Goal: Task Accomplishment & Management: Complete application form

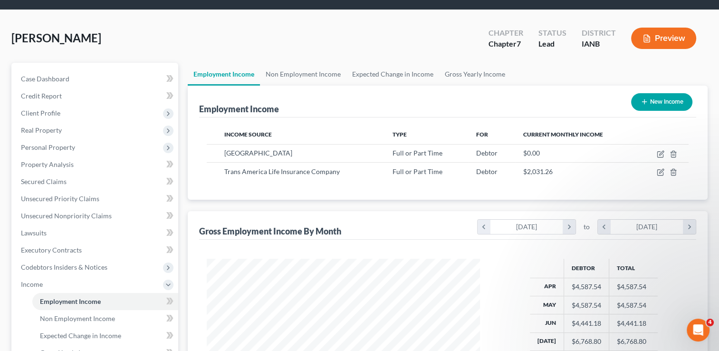
scroll to position [169, 292]
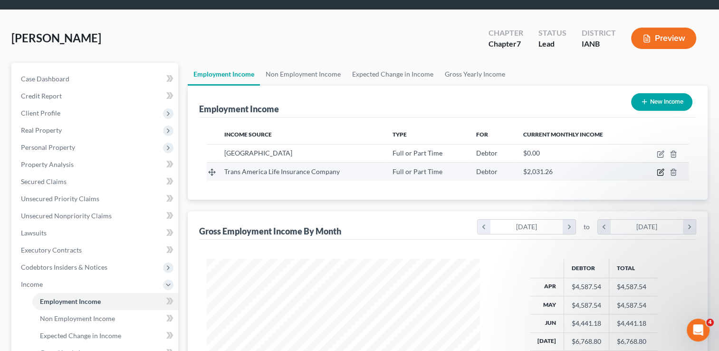
click at [661, 172] on icon "button" at bounding box center [661, 171] width 4 height 4
select select "0"
select select "16"
select select "0"
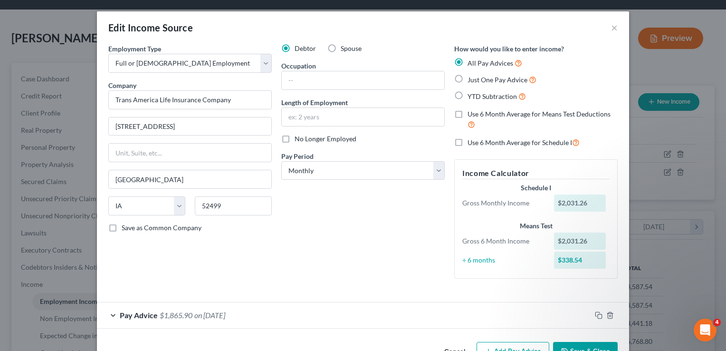
scroll to position [29, 0]
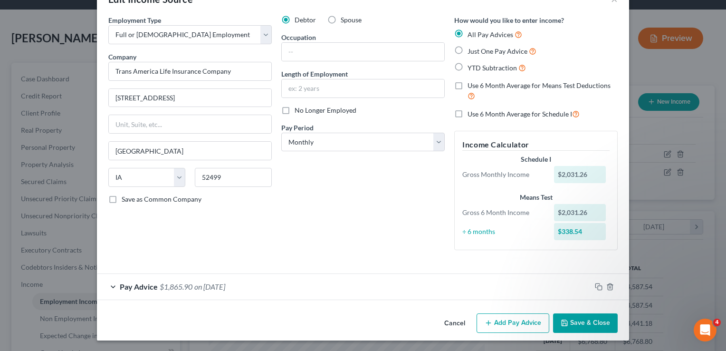
click at [511, 321] on button "Add Pay Advice" at bounding box center [513, 323] width 73 height 20
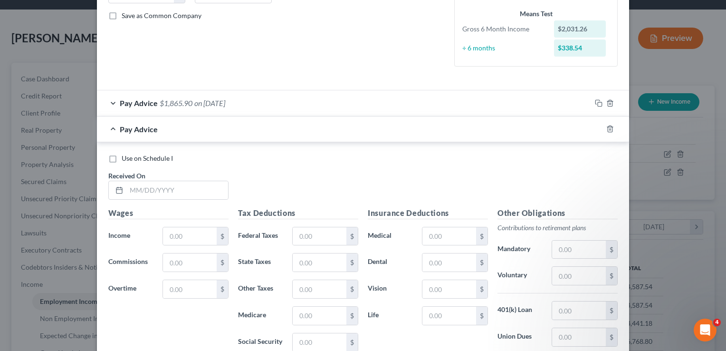
scroll to position [251, 0]
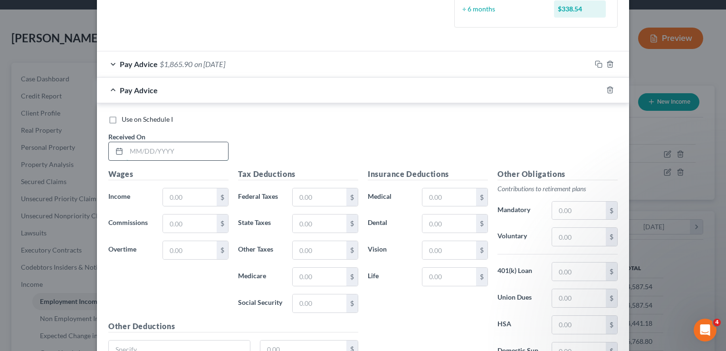
click at [187, 145] on input "text" at bounding box center [177, 151] width 102 height 18
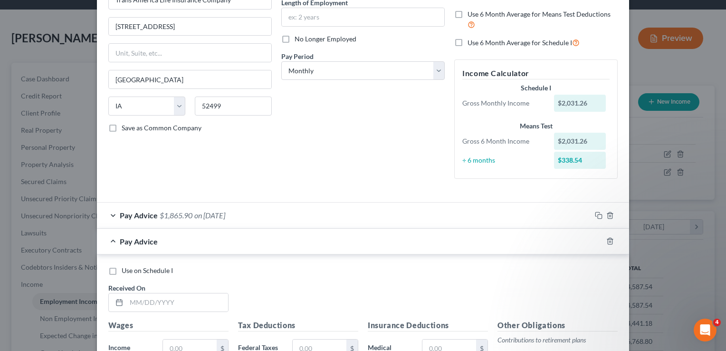
scroll to position [108, 0]
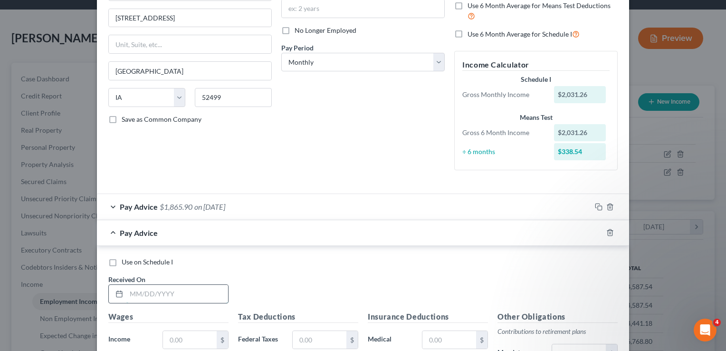
click at [177, 291] on input "text" at bounding box center [177, 294] width 102 height 18
click at [186, 287] on input "text" at bounding box center [177, 294] width 102 height 18
type input "[DATE]"
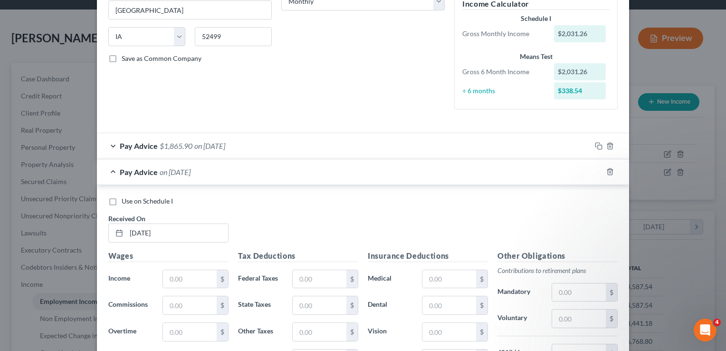
scroll to position [231, 0]
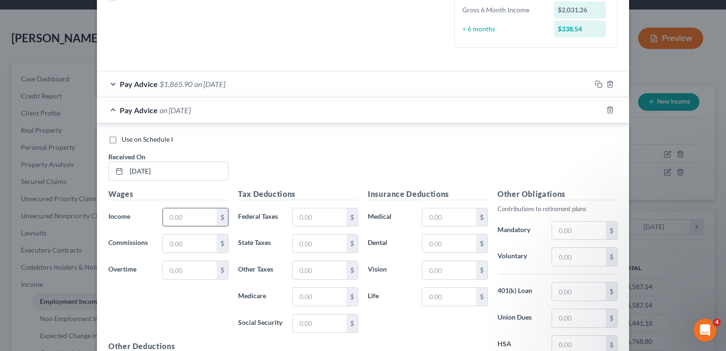
click at [203, 214] on input "text" at bounding box center [190, 217] width 54 height 18
click at [200, 217] on input "2,708" at bounding box center [190, 217] width 54 height 18
type input "2,708.34"
click at [303, 291] on input "text" at bounding box center [320, 296] width 54 height 18
click at [406, 66] on form "Employment Type * Select Full or [DEMOGRAPHIC_DATA] Employment Self Employment …" at bounding box center [362, 111] width 509 height 596
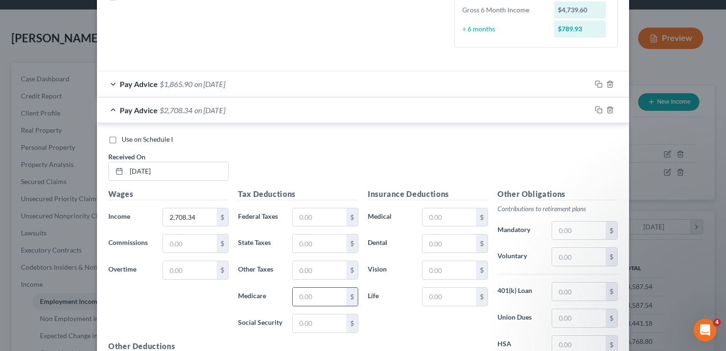
click at [297, 288] on input "text" at bounding box center [320, 296] width 54 height 18
type input "38.76"
click at [310, 214] on input "text" at bounding box center [320, 217] width 54 height 18
type input "175.24"
click at [308, 249] on input "text" at bounding box center [320, 243] width 54 height 18
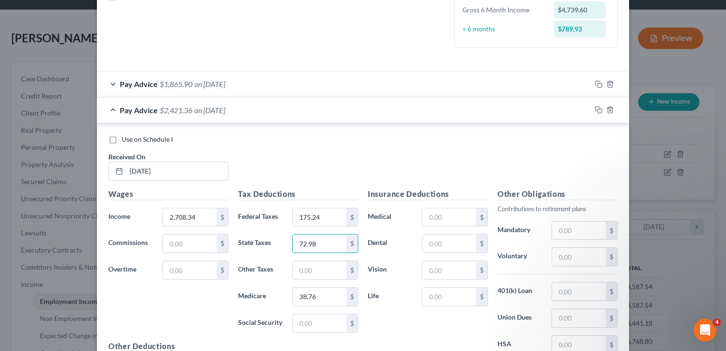
type input "72.98"
click at [477, 149] on div "Use on Schedule I Received On * [DATE]" at bounding box center [363, 161] width 519 height 54
click at [450, 238] on input "text" at bounding box center [449, 243] width 54 height 18
type input "7.56"
click at [450, 213] on input "text" at bounding box center [449, 217] width 54 height 18
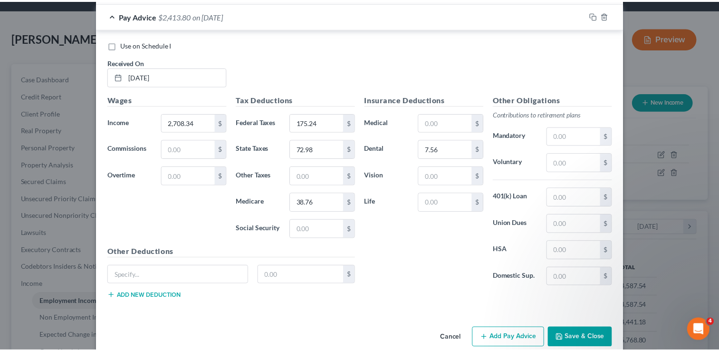
scroll to position [330, 0]
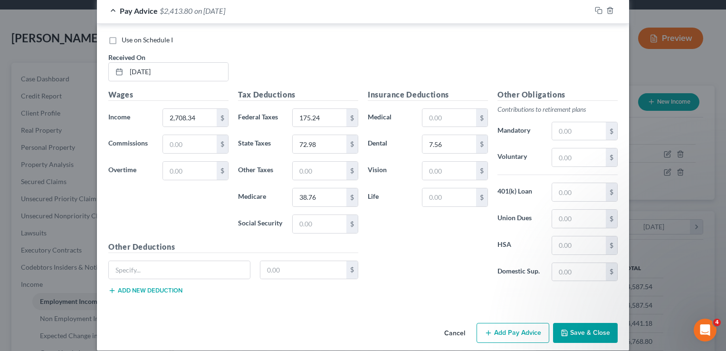
click at [593, 326] on button "Save & Close" at bounding box center [585, 333] width 65 height 20
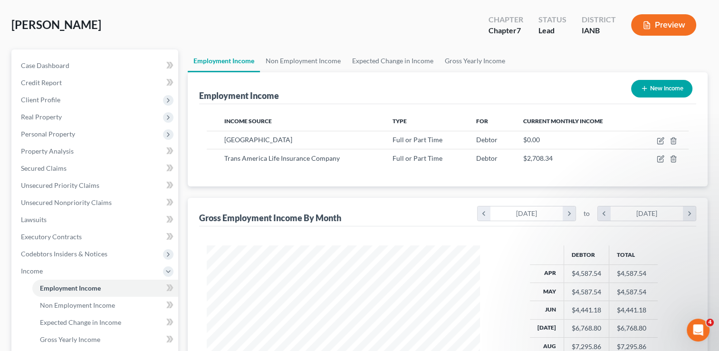
scroll to position [38, 0]
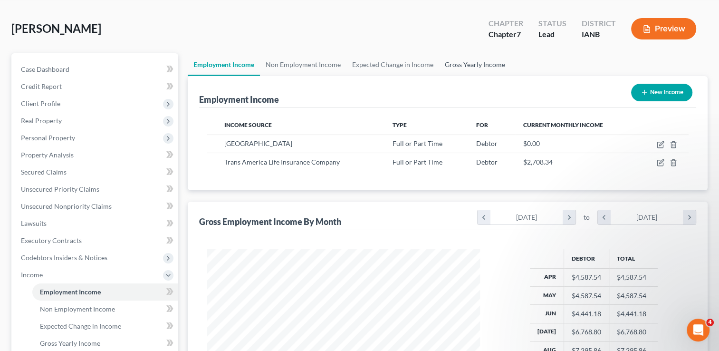
click at [463, 63] on link "Gross Yearly Income" at bounding box center [475, 64] width 72 height 23
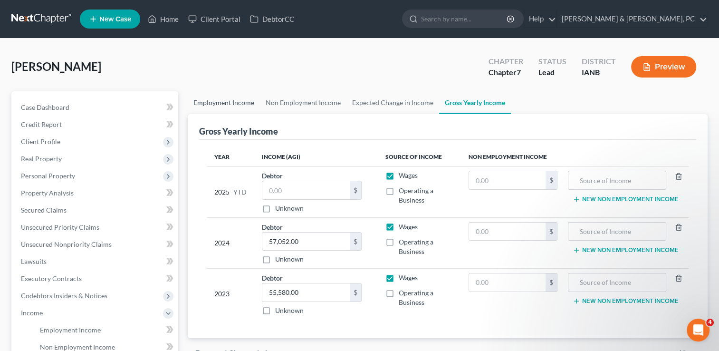
click at [230, 101] on link "Employment Income" at bounding box center [224, 102] width 72 height 23
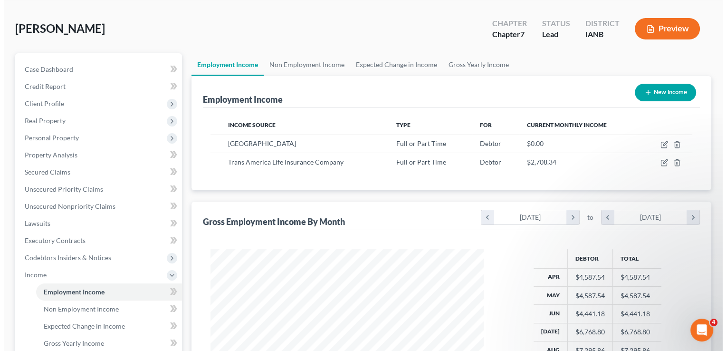
scroll to position [21, 0]
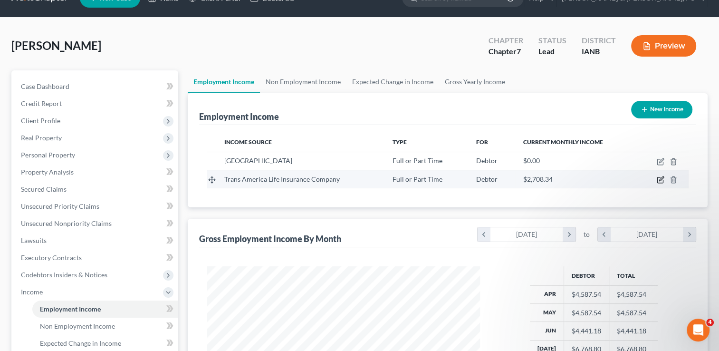
click at [661, 181] on icon "button" at bounding box center [661, 180] width 8 height 8
select select "0"
select select "16"
select select "0"
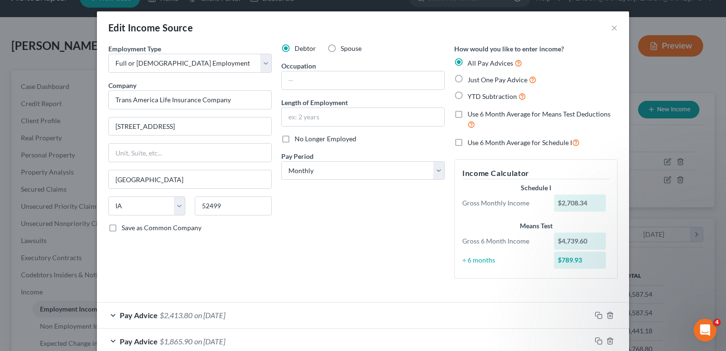
scroll to position [40, 0]
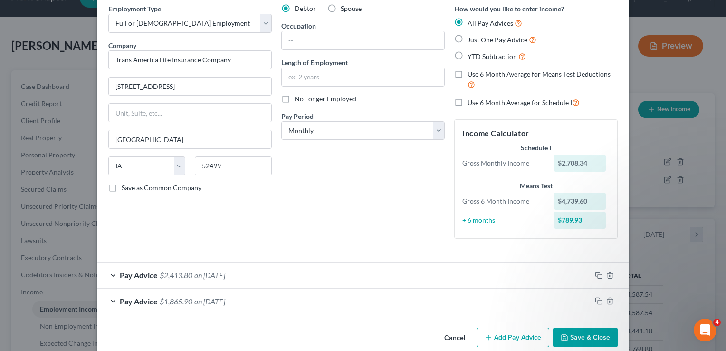
click at [522, 335] on button "Add Pay Advice" at bounding box center [513, 337] width 73 height 20
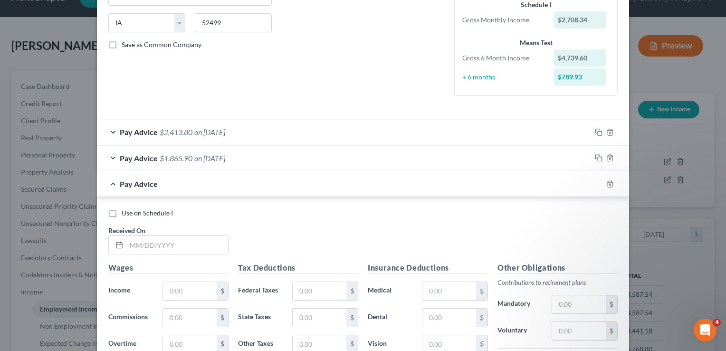
scroll to position [184, 0]
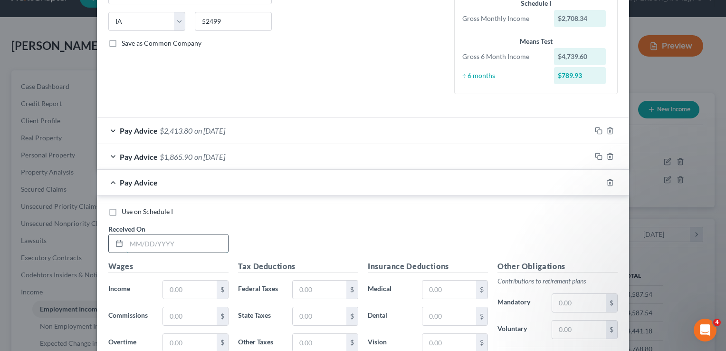
click at [167, 241] on input "text" at bounding box center [177, 243] width 102 height 18
type input "[DATE]"
click at [179, 290] on input "text" at bounding box center [190, 289] width 54 height 18
click at [376, 224] on div "Use on Schedule I Received On * [DATE]" at bounding box center [363, 234] width 519 height 54
click at [186, 284] on input "text" at bounding box center [190, 289] width 54 height 18
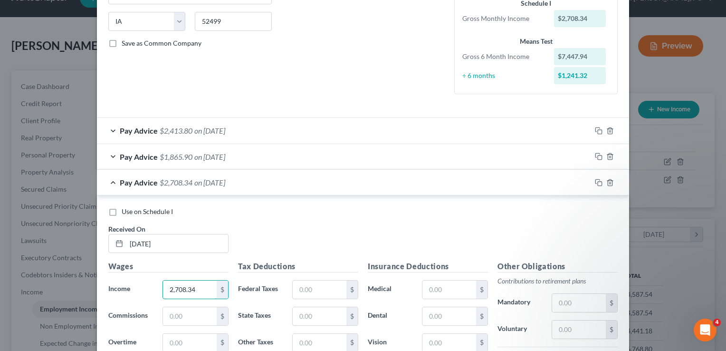
type input "2,708.34"
click at [598, 236] on div "Use on Schedule I Received On * [DATE]" at bounding box center [363, 234] width 519 height 54
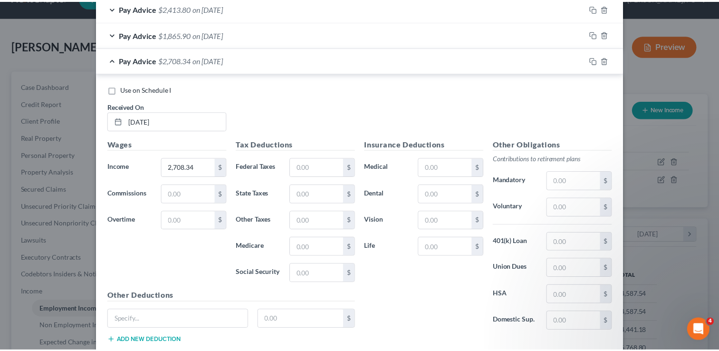
scroll to position [340, 0]
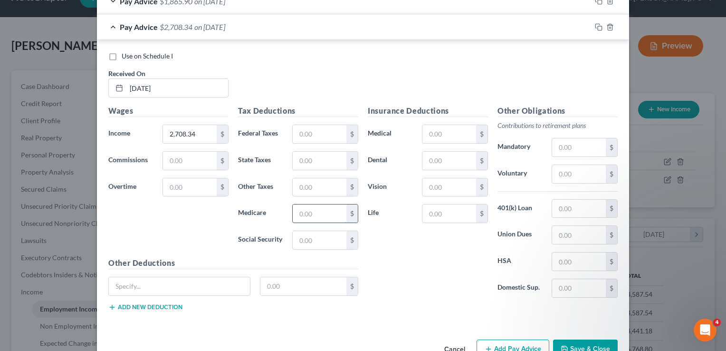
click at [314, 216] on input "text" at bounding box center [320, 213] width 54 height 18
type input "38.75"
click at [316, 133] on input "text" at bounding box center [320, 134] width 54 height 18
type input "162.70"
click at [300, 158] on input "text" at bounding box center [320, 161] width 54 height 18
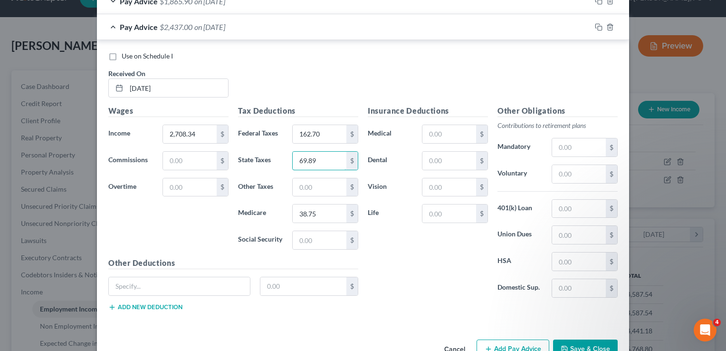
type input "69.89"
click at [432, 80] on div "Use on Schedule I Received On * [DATE]" at bounding box center [363, 78] width 519 height 54
click at [433, 156] on input "text" at bounding box center [449, 161] width 54 height 18
click at [571, 147] on input "text" at bounding box center [579, 147] width 54 height 18
click at [434, 130] on input "text" at bounding box center [449, 134] width 54 height 18
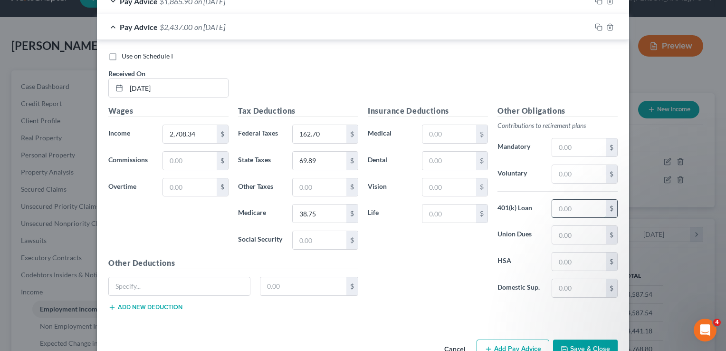
click at [571, 206] on input "text" at bounding box center [579, 209] width 54 height 18
type input "81.26"
click at [434, 166] on input "text" at bounding box center [449, 161] width 54 height 18
type input "7.56"
click at [402, 299] on div "Insurance Deductions Medical $ Dental 7.56 $ Vision $ Life $" at bounding box center [428, 205] width 130 height 200
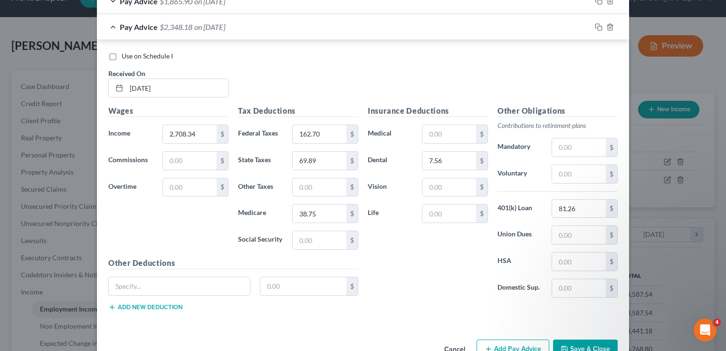
click at [602, 342] on button "Save & Close" at bounding box center [585, 349] width 65 height 20
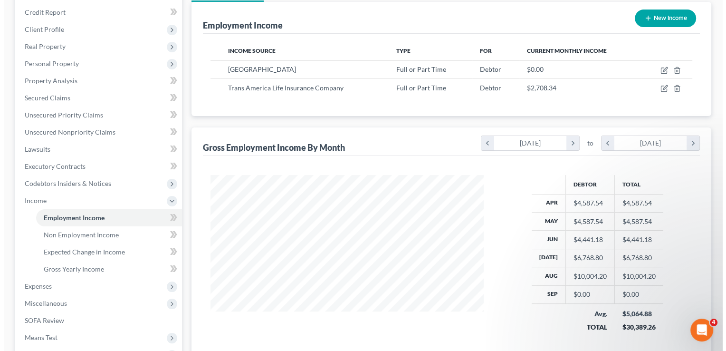
scroll to position [84, 0]
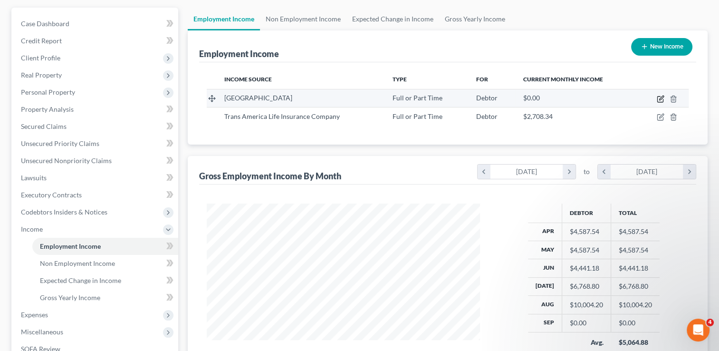
click at [661, 101] on icon "button" at bounding box center [660, 99] width 6 height 6
select select "0"
select select "16"
select select "2"
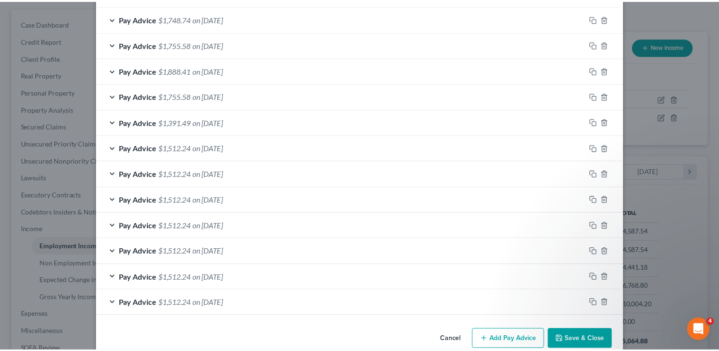
scroll to position [333, 0]
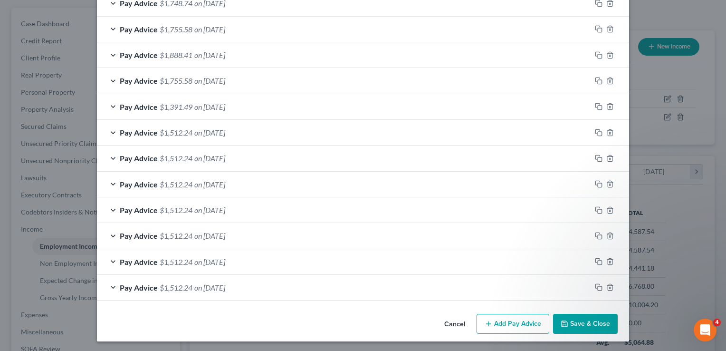
click at [584, 323] on button "Save & Close" at bounding box center [585, 324] width 65 height 20
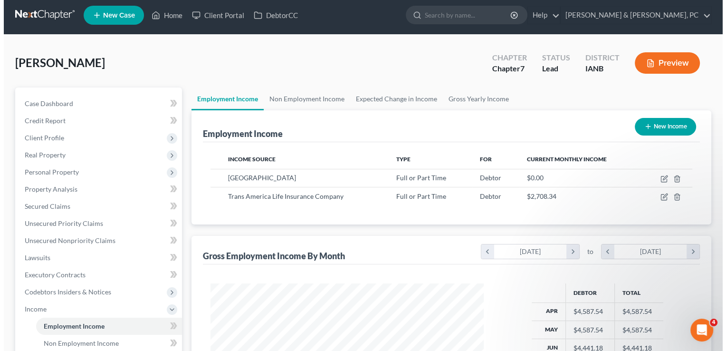
scroll to position [0, 0]
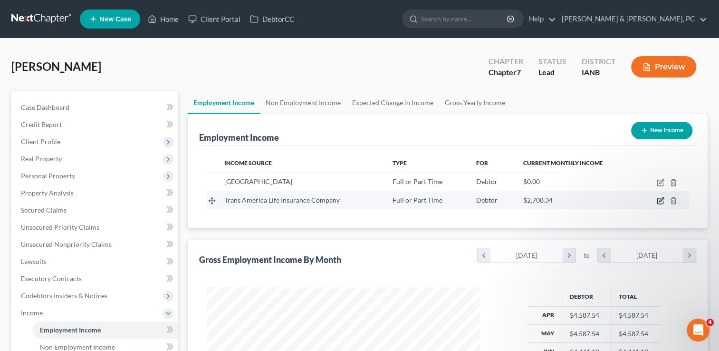
click at [658, 200] on icon "button" at bounding box center [661, 201] width 8 height 8
select select "0"
select select "16"
select select "0"
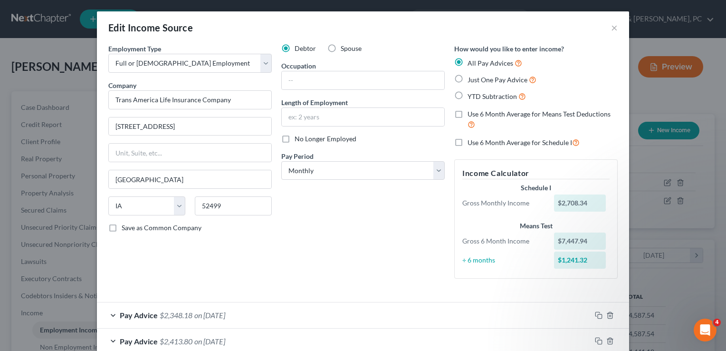
scroll to position [80, 0]
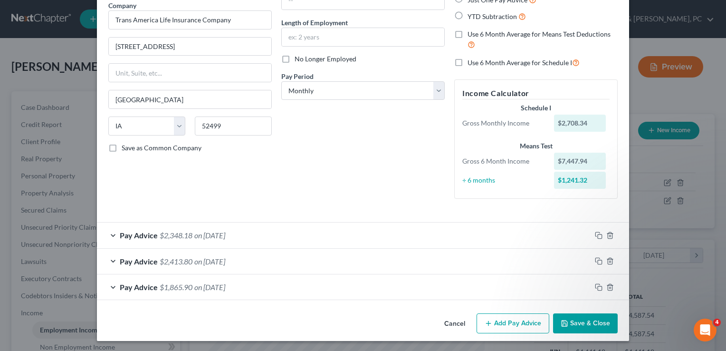
click at [511, 323] on button "Add Pay Advice" at bounding box center [513, 323] width 73 height 20
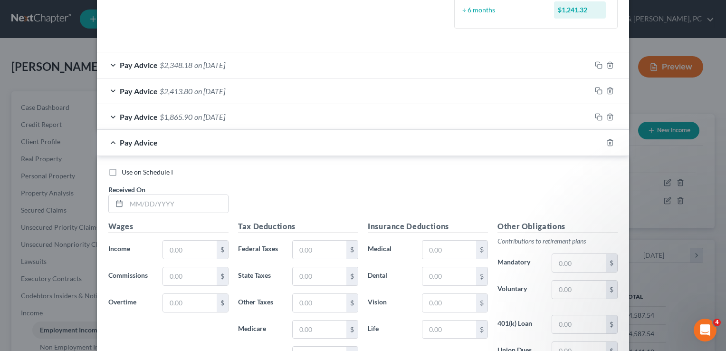
scroll to position [308, 0]
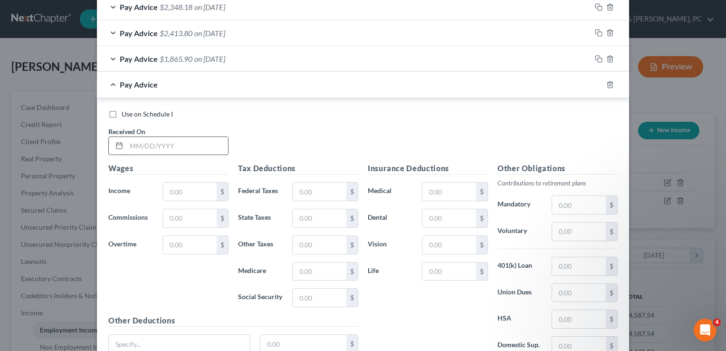
click at [126, 148] on input "text" at bounding box center [177, 146] width 102 height 18
type input "[DATE]"
click at [171, 186] on input "text" at bounding box center [190, 191] width 54 height 18
type input "2,708.34"
click at [572, 267] on input "text" at bounding box center [579, 266] width 54 height 18
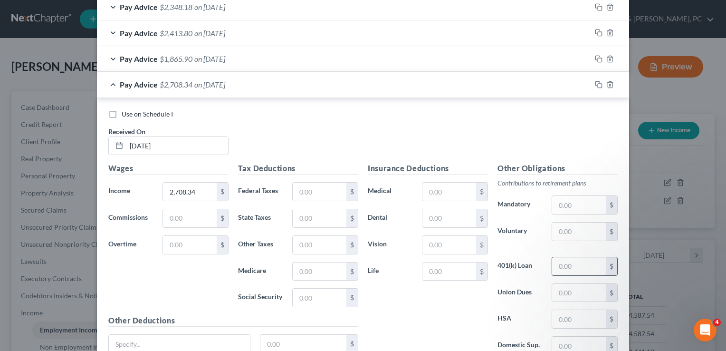
type input "81.26"
type input "162.70"
type input "69.89"
type input "38.75"
type input "7.56"
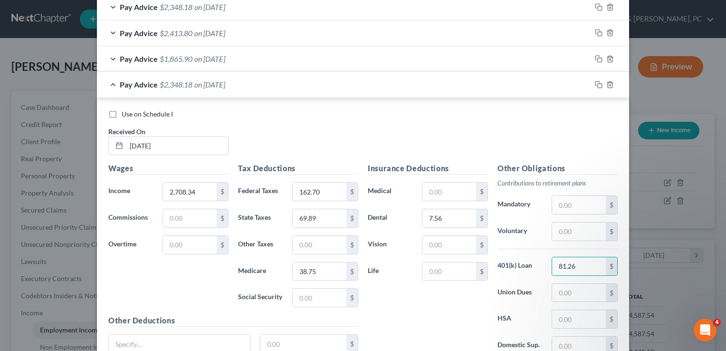
click at [507, 119] on div "Use on Schedule I Received On * [DATE]" at bounding box center [363, 136] width 519 height 54
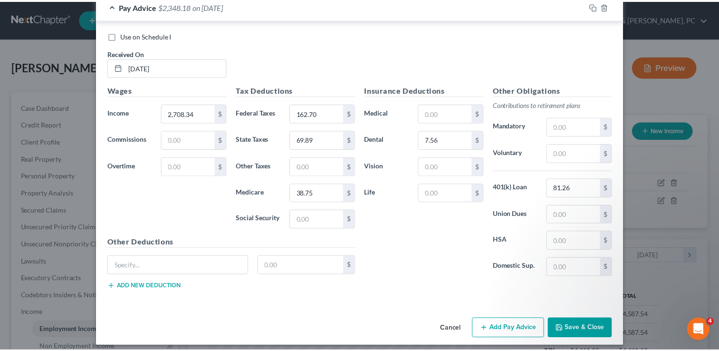
scroll to position [390, 0]
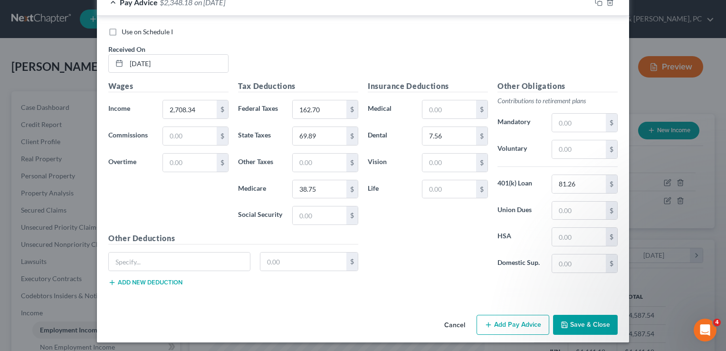
click at [582, 323] on button "Save & Close" at bounding box center [585, 325] width 65 height 20
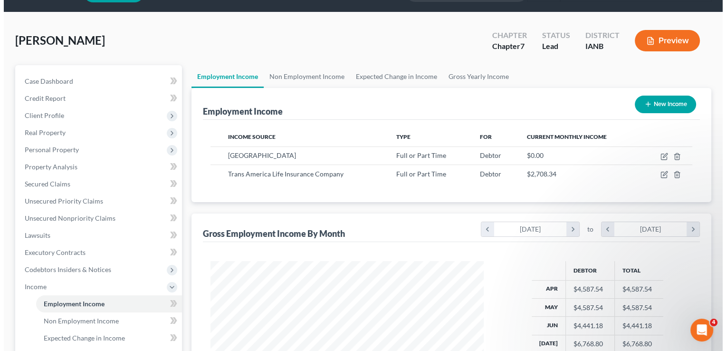
scroll to position [22, 0]
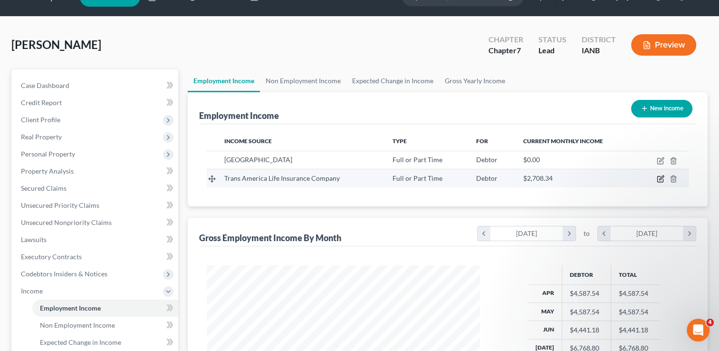
click at [660, 180] on icon "button" at bounding box center [661, 179] width 8 height 8
select select "0"
select select "16"
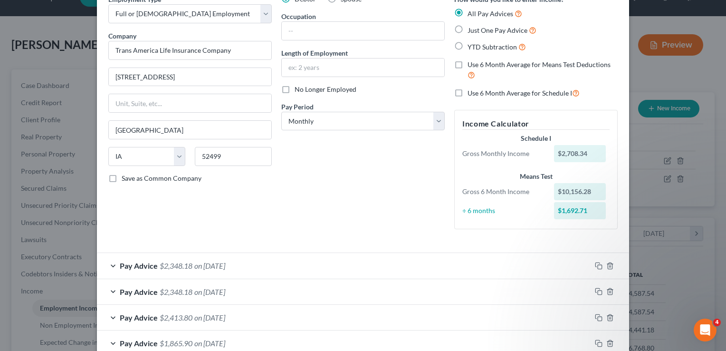
scroll to position [44, 0]
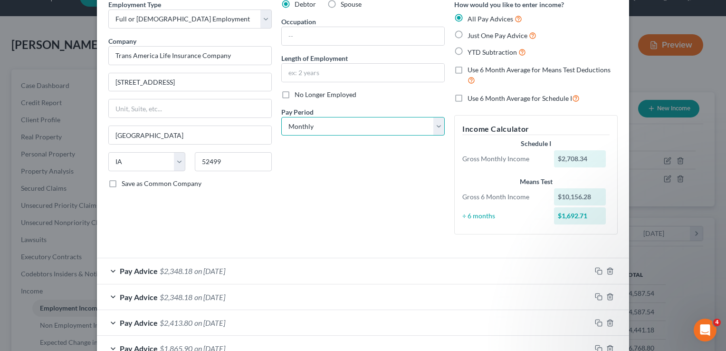
click at [434, 124] on select "Select Monthly Twice Monthly Every Other Week Weekly" at bounding box center [362, 126] width 163 height 19
select select "2"
click at [281, 117] on select "Select Monthly Twice Monthly Every Other Week Weekly" at bounding box center [362, 126] width 163 height 19
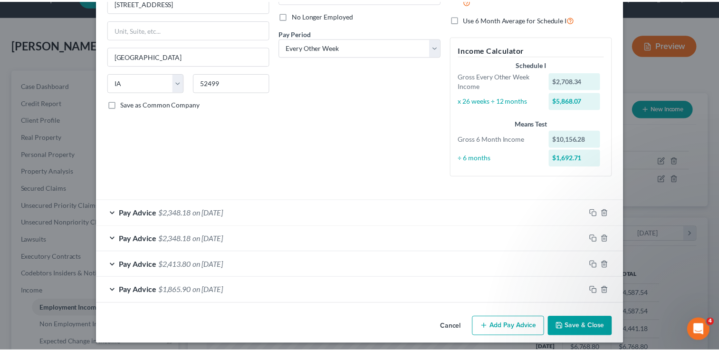
scroll to position [127, 0]
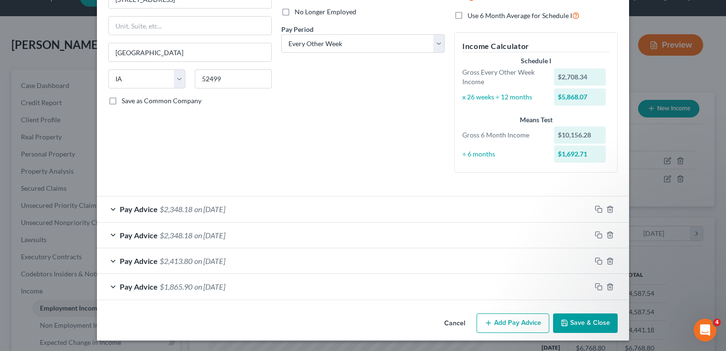
click at [589, 322] on button "Save & Close" at bounding box center [585, 323] width 65 height 20
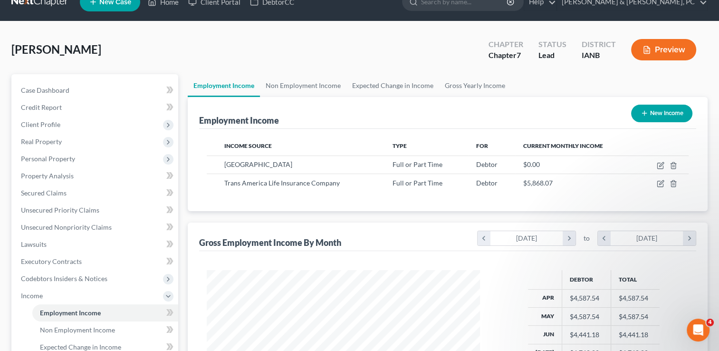
scroll to position [0, 0]
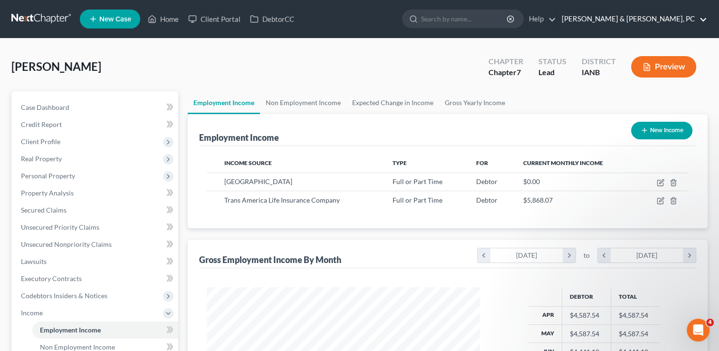
click at [701, 20] on link "[PERSON_NAME] & [PERSON_NAME], PC" at bounding box center [632, 18] width 150 height 17
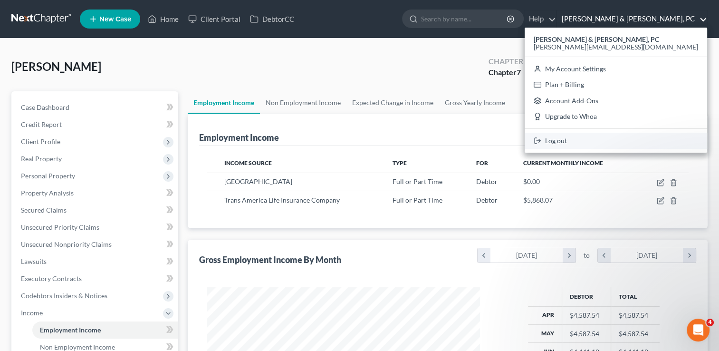
click at [648, 138] on link "Log out" at bounding box center [616, 141] width 182 height 16
